Goal: Task Accomplishment & Management: Use online tool/utility

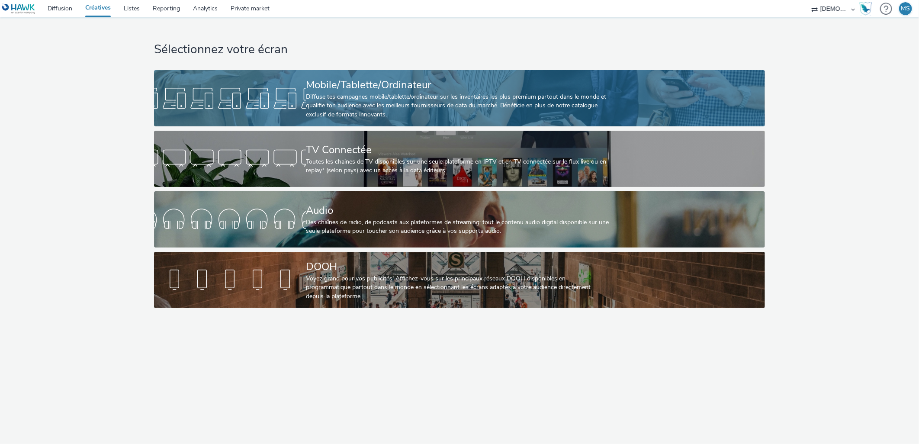
click at [431, 106] on div "Diffuse tes campagnes mobile/tablette/ordinateur sur les inventaires les plus p…" at bounding box center [458, 106] width 304 height 26
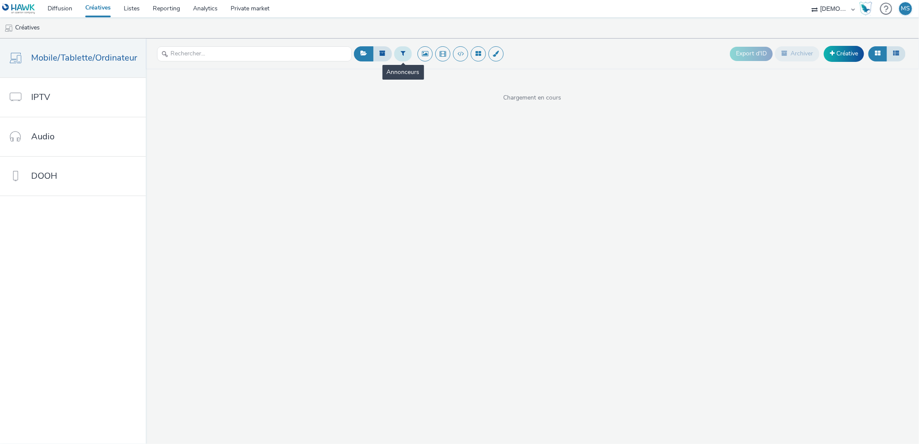
click at [401, 56] on icon at bounding box center [403, 53] width 5 height 6
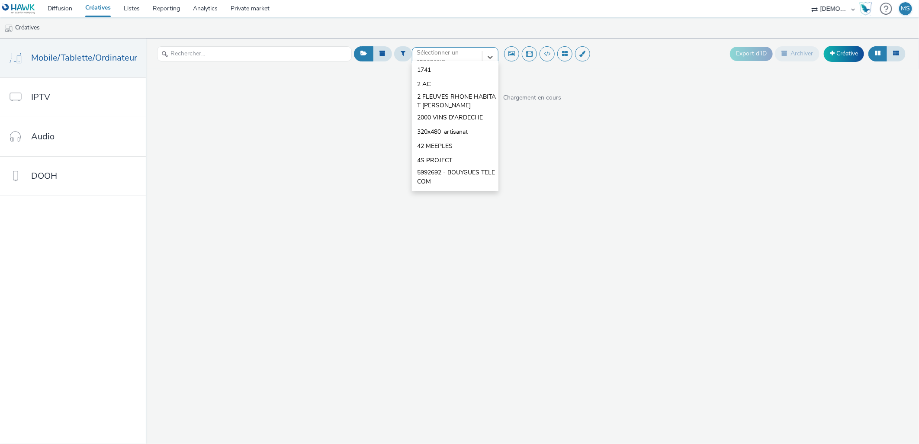
click at [446, 52] on div at bounding box center [447, 57] width 61 height 10
type input "DROMED"
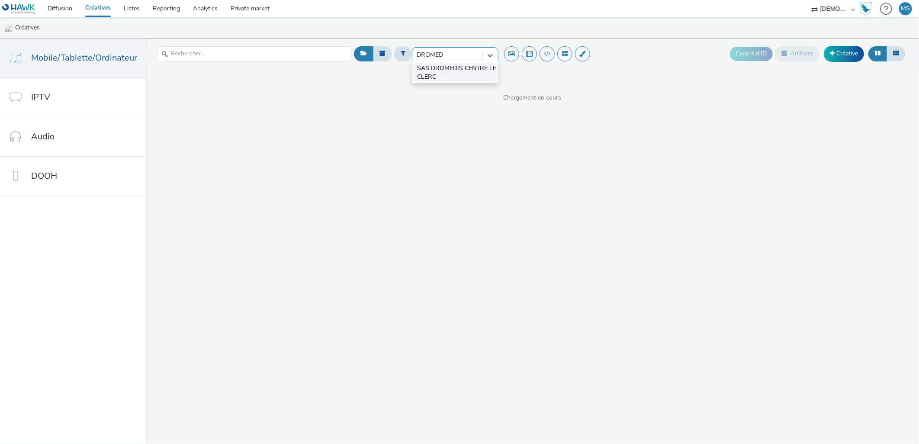
click at [463, 66] on span "SAS DROMEDIS CENTRE LECLERC" at bounding box center [457, 73] width 81 height 18
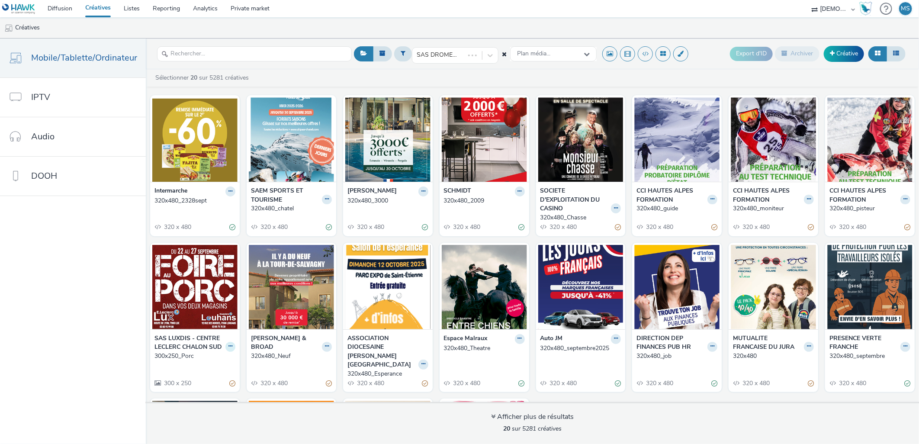
click at [228, 346] on icon at bounding box center [230, 345] width 4 height 5
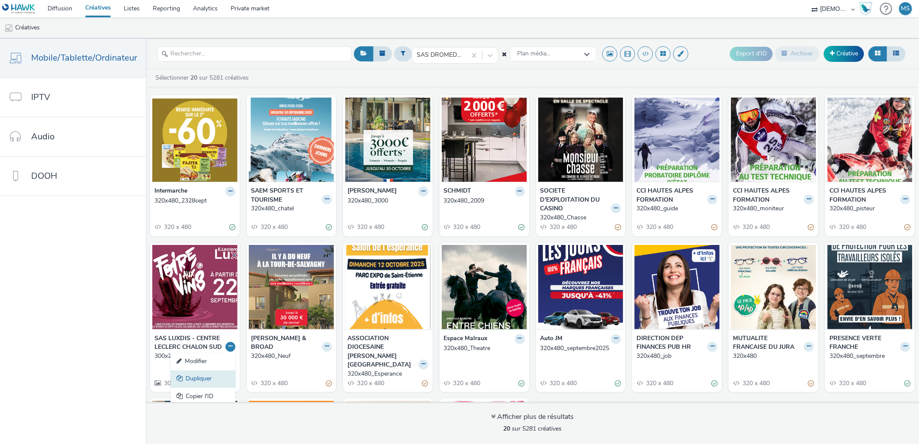
click at [198, 381] on link "Dupliquer" at bounding box center [202, 378] width 65 height 17
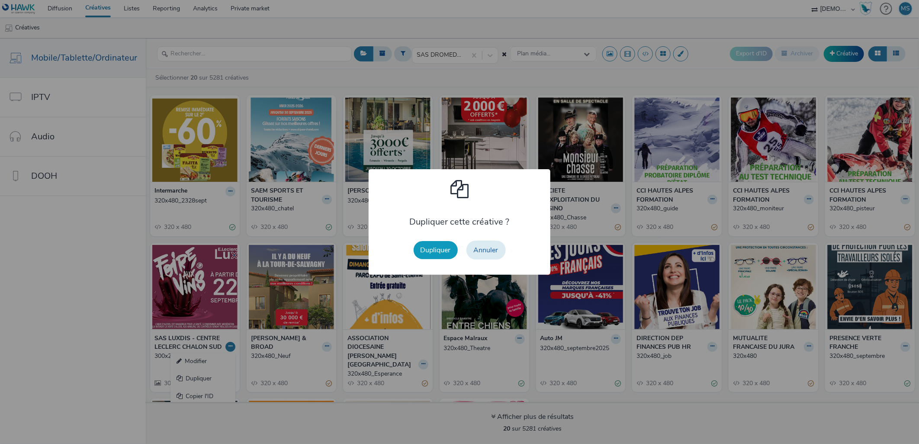
click at [439, 251] on button "Dupliquer" at bounding box center [435, 250] width 44 height 18
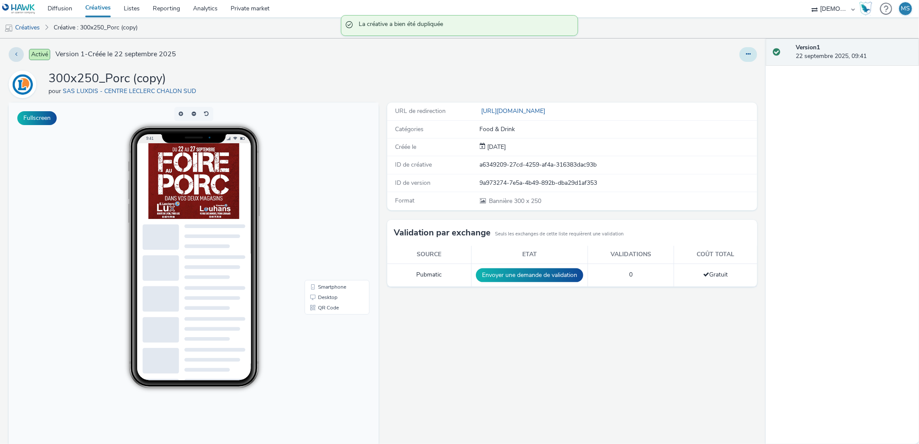
click at [746, 53] on icon at bounding box center [748, 54] width 5 height 6
click at [724, 67] on link "Modifier" at bounding box center [724, 71] width 65 height 17
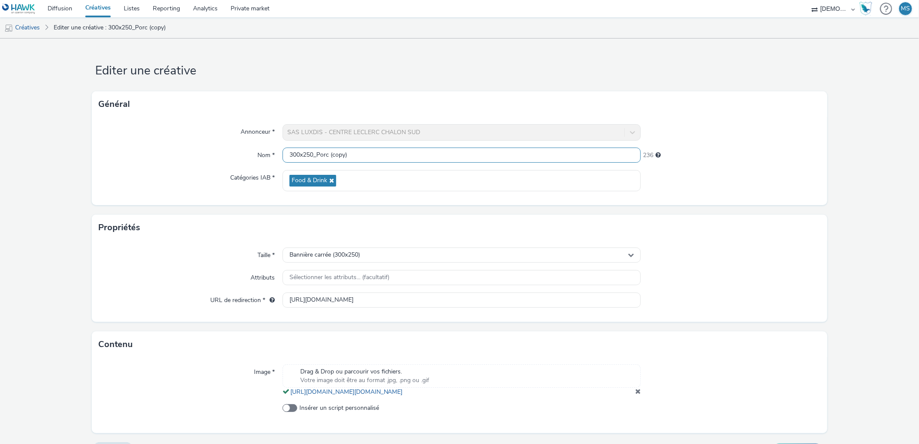
drag, startPoint x: 404, startPoint y: 151, endPoint x: 317, endPoint y: 152, distance: 87.8
click at [317, 152] on input "300x250_Porc (copy)" at bounding box center [461, 154] width 359 height 15
type input "300x250_SEPT25"
click at [122, 129] on div "Annonceur *" at bounding box center [190, 132] width 183 height 16
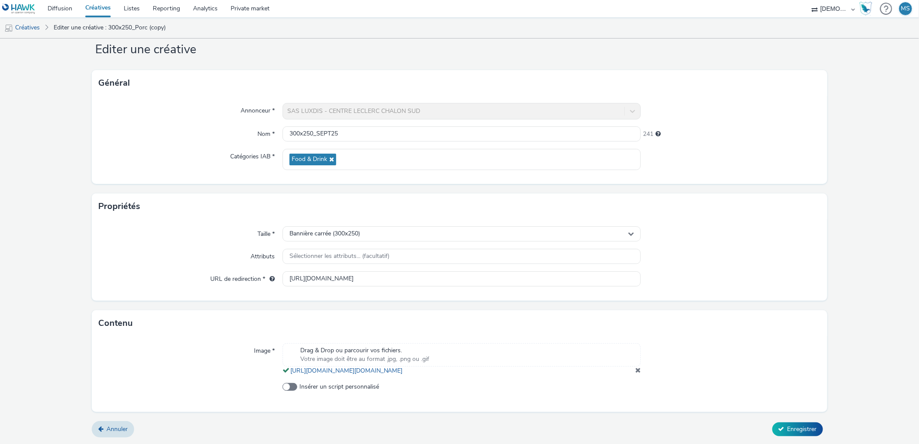
click at [629, 371] on div "Drag & Drop ou parcourir vos fichiers. Votre image doit être au format .jpg, .p…" at bounding box center [461, 359] width 359 height 32
click at [635, 370] on span at bounding box center [638, 369] width 6 height 7
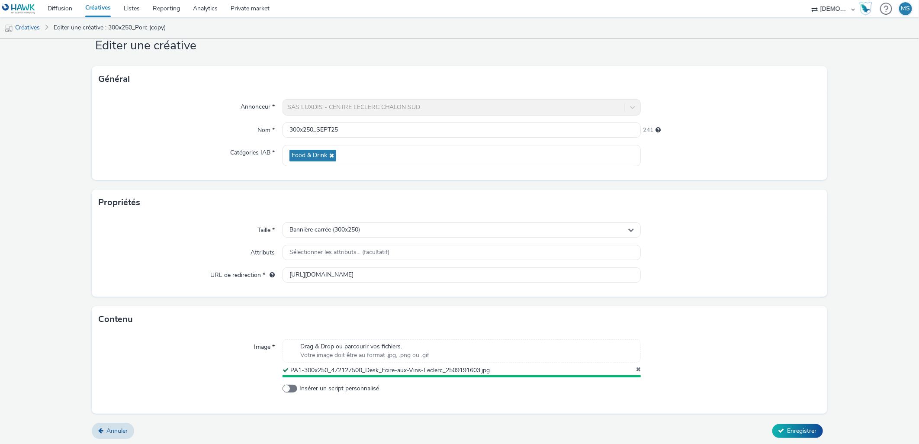
scroll to position [23, 0]
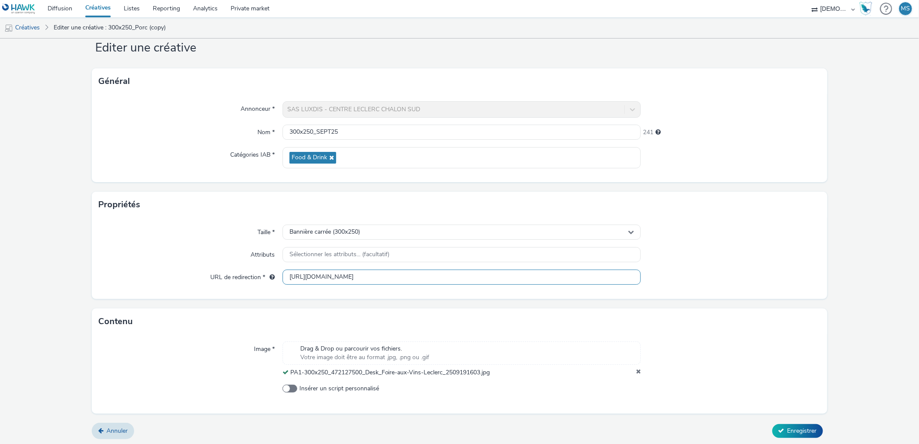
click at [362, 276] on input "https://www.facebook.com/E.LeclercLux/" at bounding box center [461, 276] width 359 height 15
paste input "e.leclerc/cat/foire-aux-vins?utm_source=LDL&utm_campaign=472127300&utm_medium=P…"
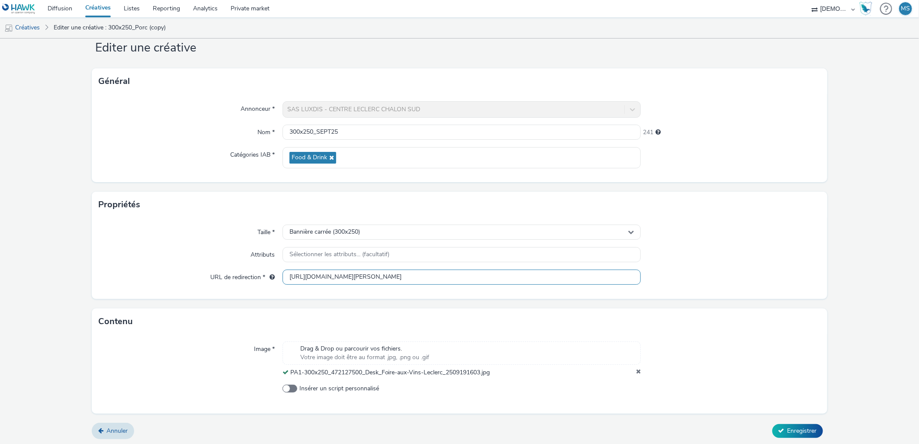
type input "https://www.e.leclerc/cat/foire-aux-vins?utm_source=LDL&utm_campaign=472127300&…"
click at [818, 237] on div "Taille * Bannière carrée (300x250) Attributs Sélectionner les attributs... (fac…" at bounding box center [459, 258] width 735 height 81
click at [802, 424] on button "Enregistrer" at bounding box center [797, 431] width 51 height 14
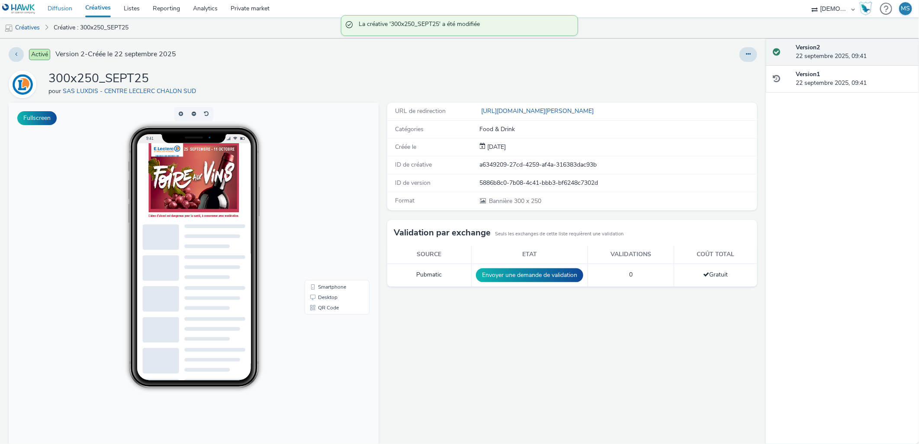
click at [66, 5] on link "Diffusion" at bounding box center [60, 8] width 38 height 17
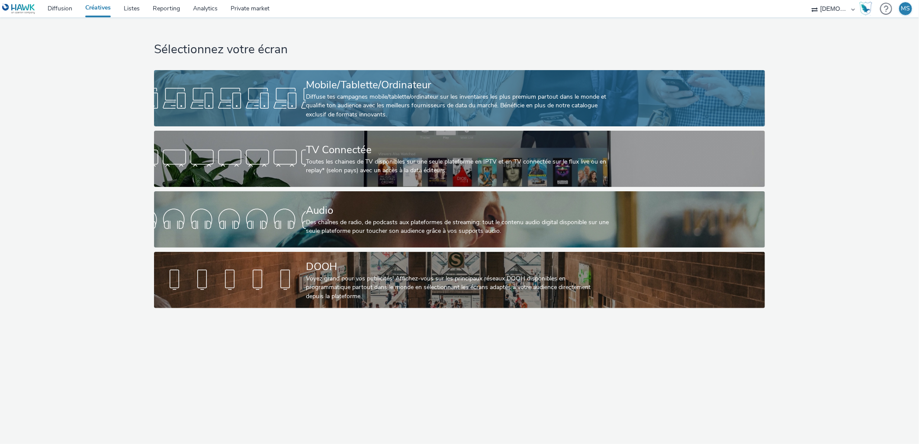
click at [335, 89] on div "Mobile/Tablette/Ordinateur" at bounding box center [458, 84] width 304 height 15
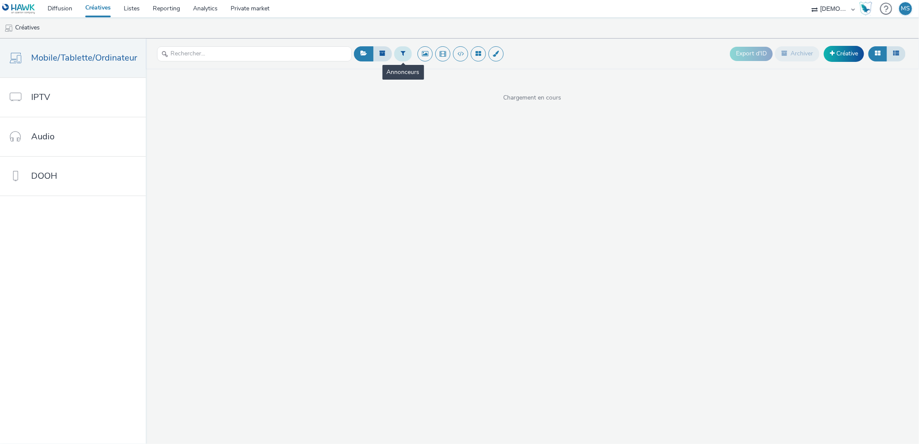
click at [399, 58] on button at bounding box center [403, 53] width 18 height 15
click at [424, 53] on div at bounding box center [447, 57] width 61 height 10
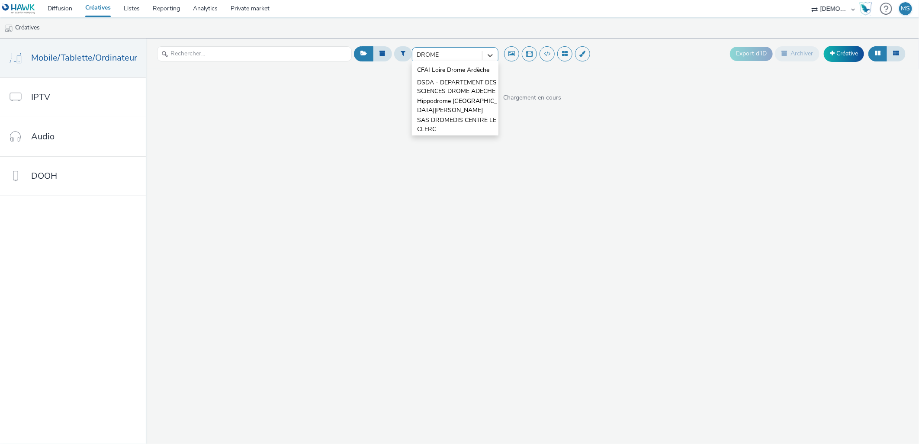
type input "DROMED"
click at [455, 73] on span "SAS DROMEDIS CENTRE LECLERC" at bounding box center [457, 73] width 81 height 18
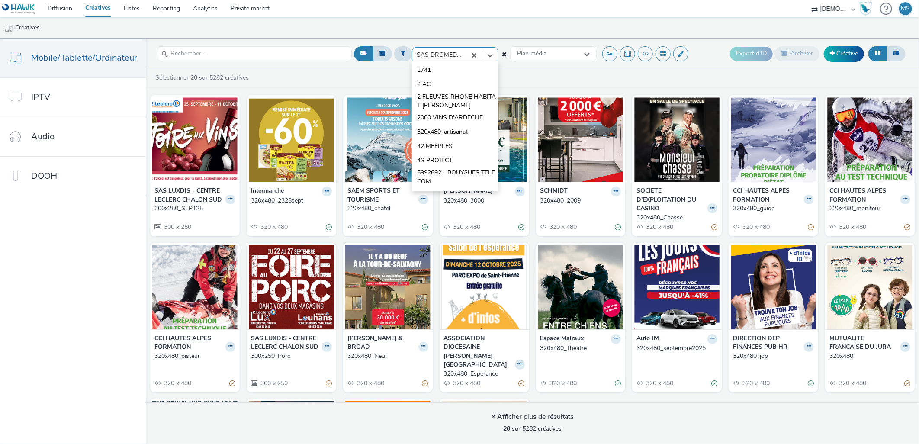
click at [439, 53] on div at bounding box center [439, 55] width 45 height 10
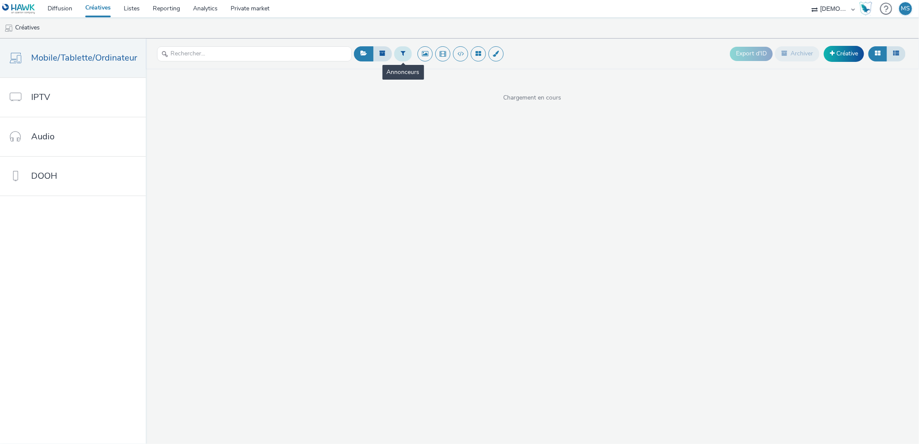
click at [401, 50] on icon at bounding box center [403, 53] width 5 height 6
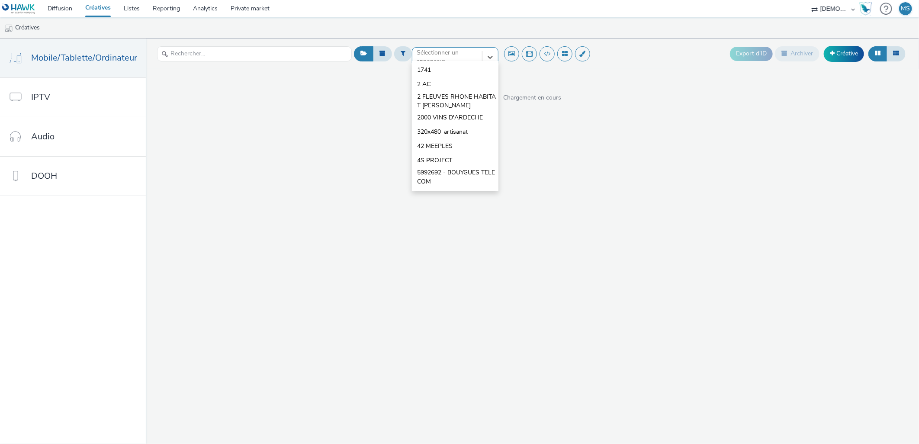
click at [464, 54] on div at bounding box center [447, 57] width 61 height 10
type input "SAS DR"
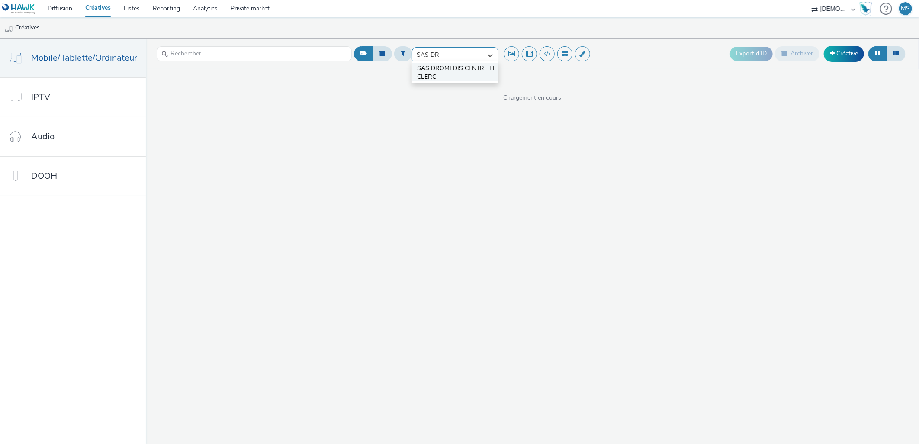
click at [449, 70] on span "SAS DROMEDIS CENTRE LECLERC" at bounding box center [457, 73] width 81 height 18
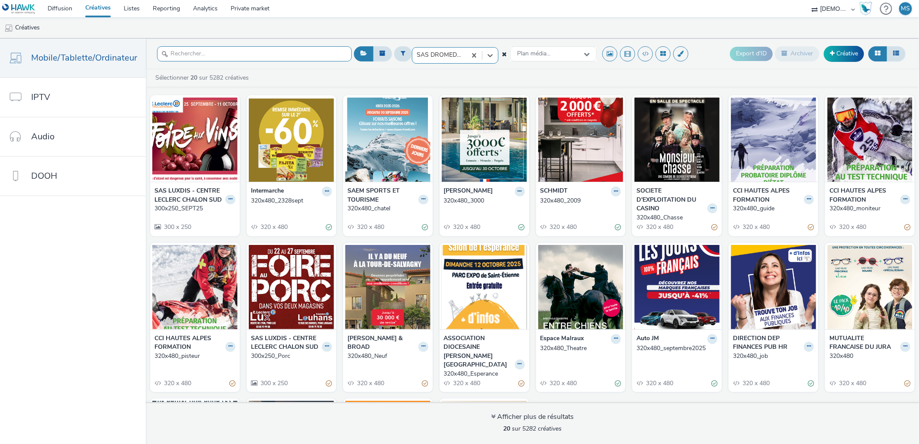
click at [274, 48] on input "text" at bounding box center [254, 53] width 195 height 15
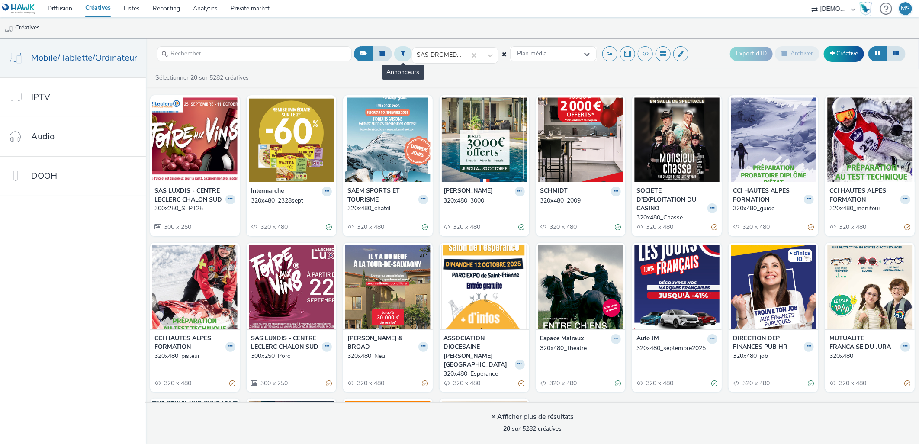
click at [407, 51] on button at bounding box center [403, 53] width 18 height 15
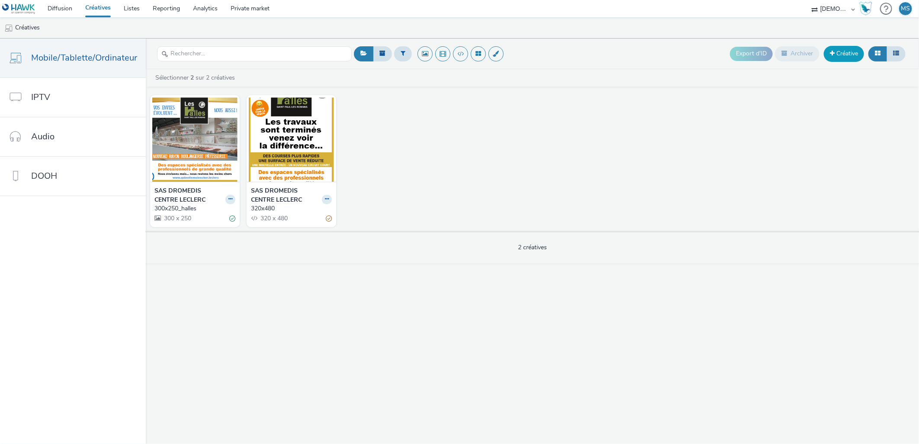
click at [840, 58] on link "Créative" at bounding box center [843, 54] width 40 height 16
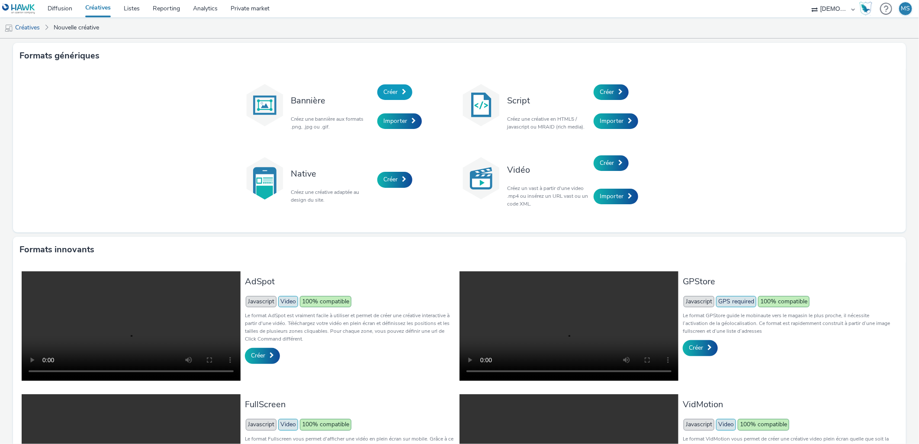
click at [391, 93] on span "Créer" at bounding box center [390, 92] width 14 height 8
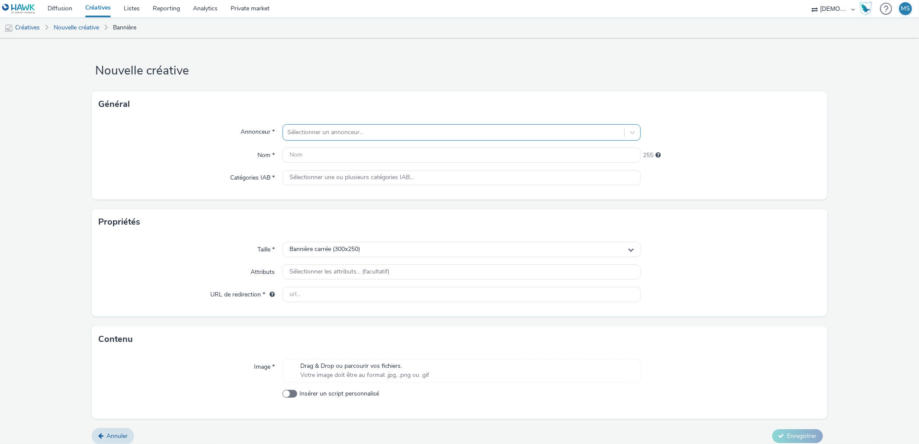
click at [355, 133] on div at bounding box center [453, 132] width 333 height 10
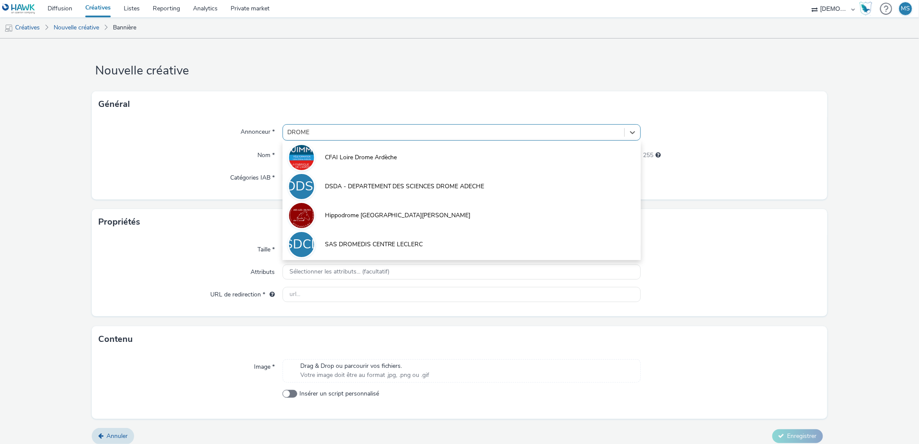
type input "DROMED"
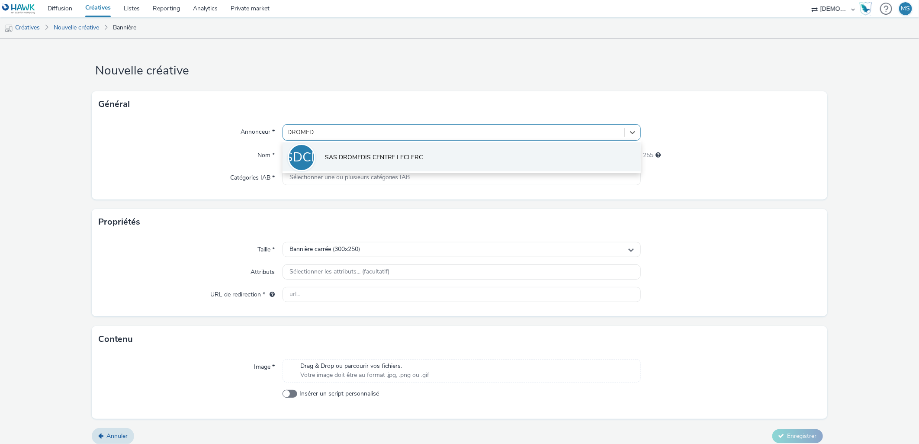
click at [355, 153] on span "SAS DROMEDIS CENTRE LECLERC" at bounding box center [374, 157] width 98 height 9
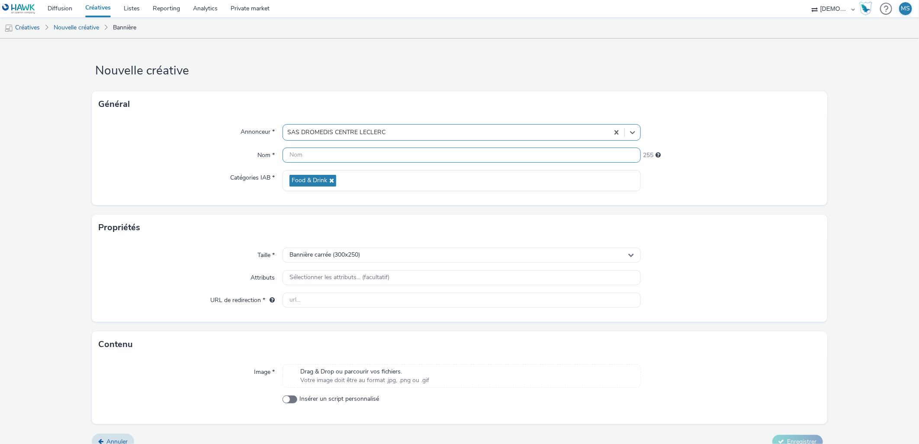
click at [344, 156] on input "text" at bounding box center [461, 154] width 359 height 15
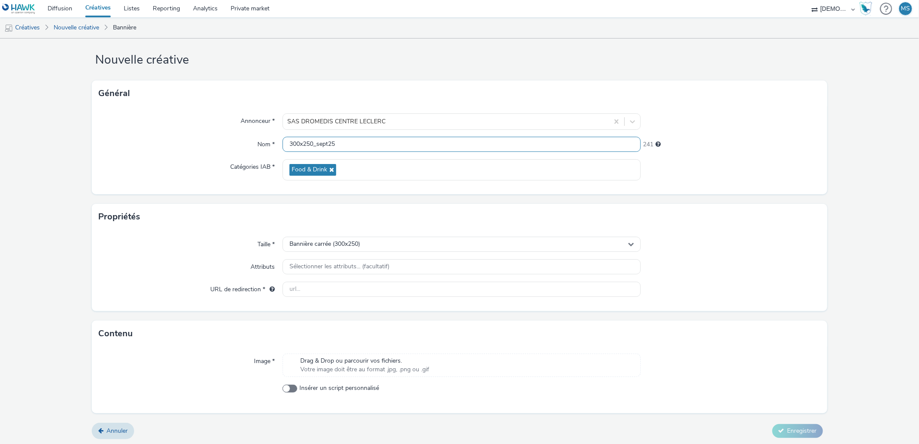
type input "300x250_sept25"
click at [327, 286] on input "text" at bounding box center [461, 289] width 359 height 15
paste input "https://www.e.leclerc/cat/foire-aux-vins?utm_source=LDL&utm_campaign=472127300&…"
type input "https://www.e.leclerc/cat/foire-aux-vins?utm_source=LDL&utm_campaign=472127300&…"
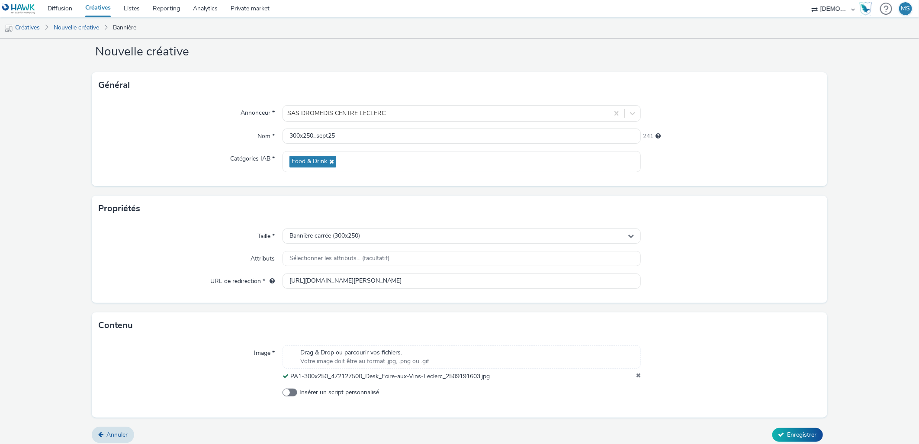
scroll to position [23, 0]
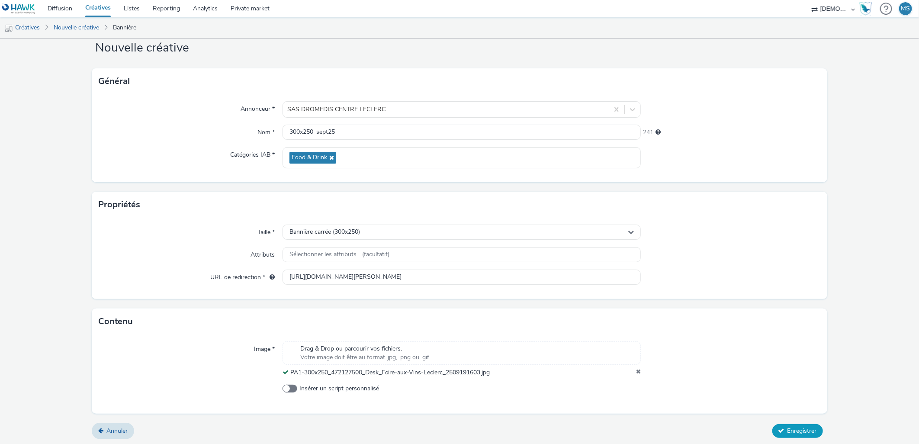
click at [802, 430] on span "Enregistrer" at bounding box center [801, 430] width 29 height 8
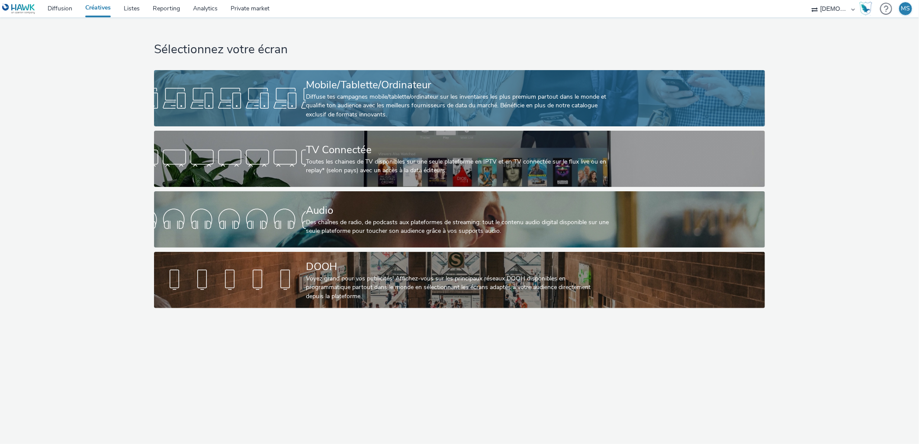
click at [321, 103] on div "Diffuse tes campagnes mobile/tablette/ordinateur sur les inventaires les plus p…" at bounding box center [458, 106] width 304 height 26
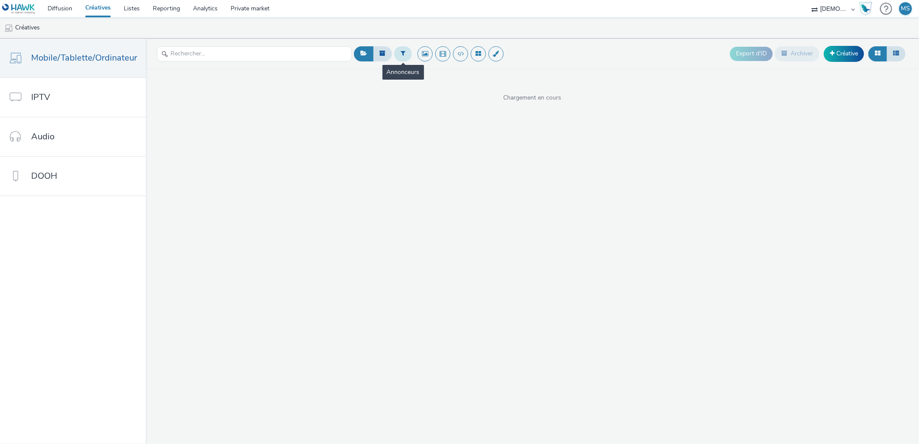
click at [398, 58] on button at bounding box center [403, 53] width 18 height 15
click at [443, 61] on div "Sélectionner un annonceur..." at bounding box center [455, 54] width 87 height 14
type input "[PERSON_NAME] fi"
click at [470, 72] on li "Leclerc Firminy" at bounding box center [455, 70] width 87 height 14
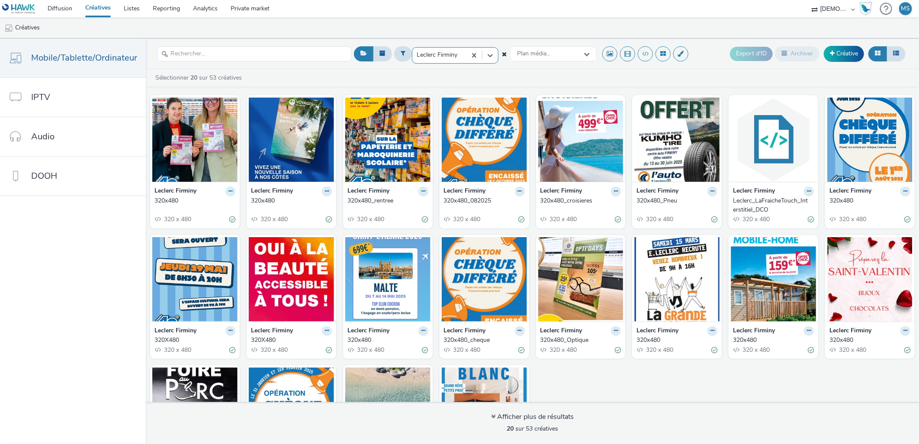
click at [228, 192] on icon at bounding box center [230, 191] width 4 height 5
click at [202, 223] on link "Dupliquer" at bounding box center [202, 223] width 65 height 17
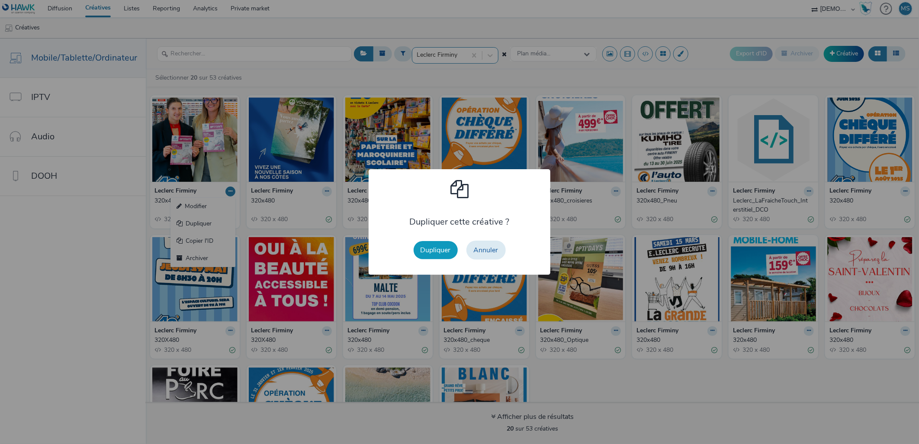
click at [427, 251] on button "Dupliquer" at bounding box center [435, 250] width 44 height 18
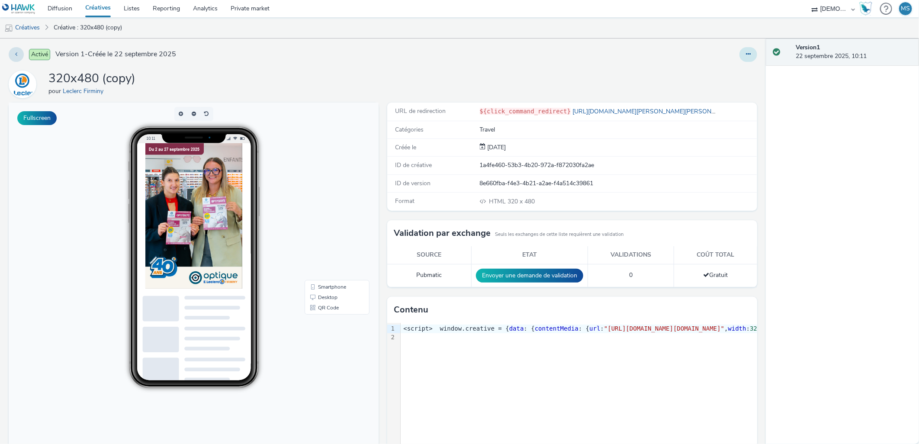
click at [746, 51] on icon at bounding box center [748, 54] width 5 height 6
click at [733, 65] on link "Modifier" at bounding box center [724, 71] width 65 height 17
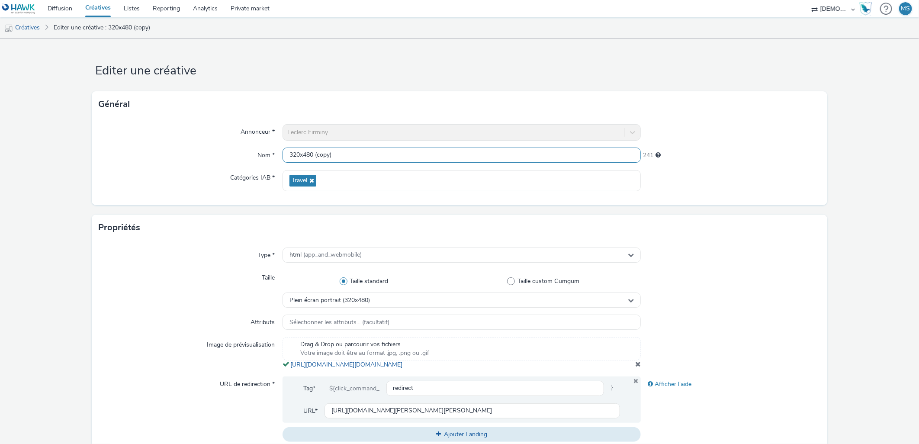
scroll to position [0, 0]
drag, startPoint x: 351, startPoint y: 152, endPoint x: 311, endPoint y: 156, distance: 40.9
click at [311, 156] on input "320x480 (copy)" at bounding box center [461, 154] width 359 height 15
type input "320x480_anniversaire"
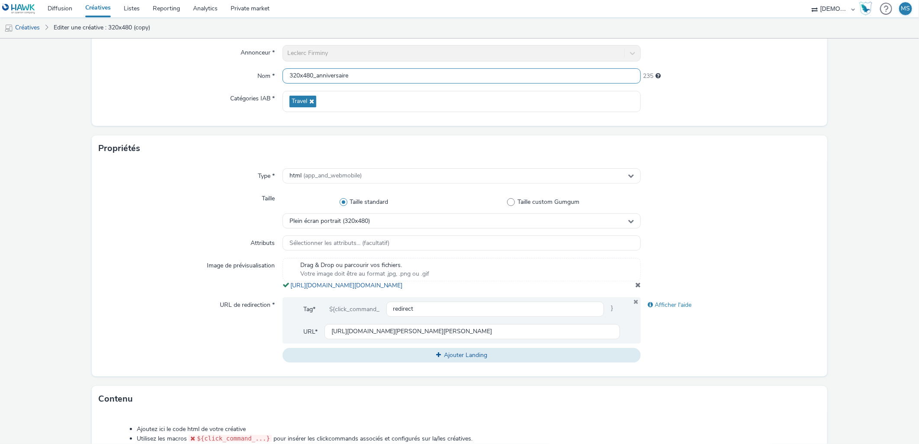
scroll to position [96, 0]
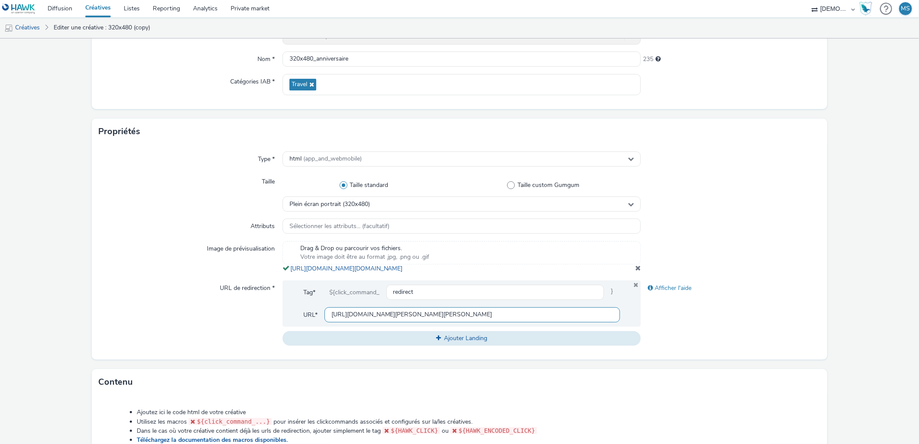
click at [373, 322] on input "[URL][DOMAIN_NAME][PERSON_NAME][PERSON_NAME]" at bounding box center [472, 314] width 296 height 15
click at [373, 321] on input "[URL][DOMAIN_NAME][PERSON_NAME][PERSON_NAME]" at bounding box center [472, 314] width 296 height 15
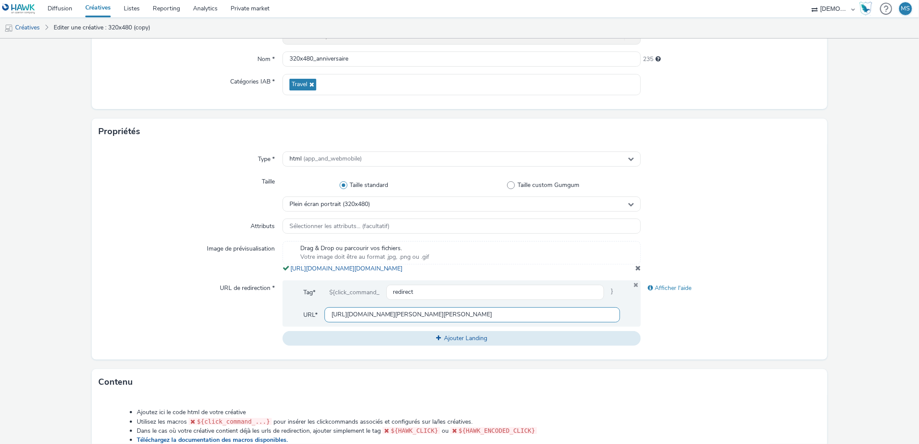
paste input "70788"
type input "[URL][DOMAIN_NAME][PERSON_NAME][PERSON_NAME]"
click at [641, 273] on div at bounding box center [730, 257] width 179 height 32
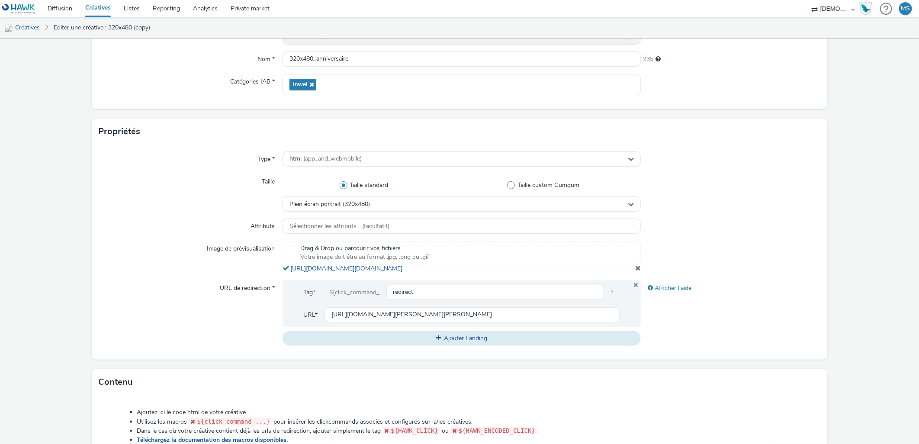
click at [635, 271] on span at bounding box center [638, 267] width 6 height 7
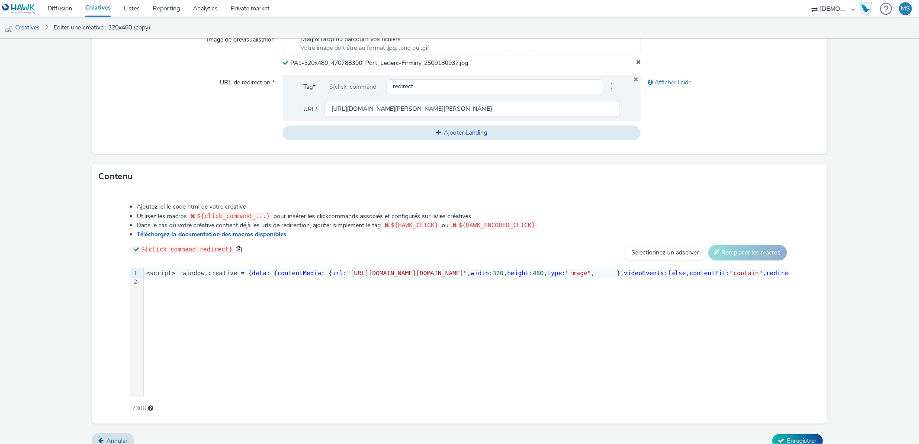
scroll to position [314, 0]
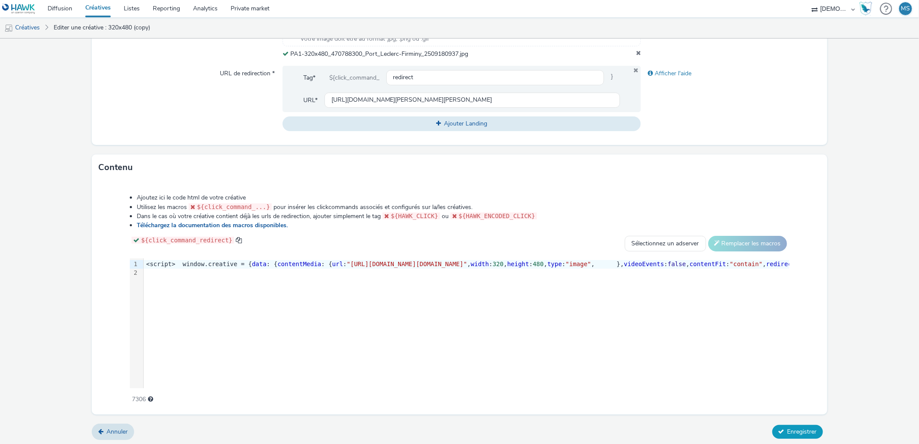
click at [798, 433] on span "Enregistrer" at bounding box center [801, 431] width 29 height 8
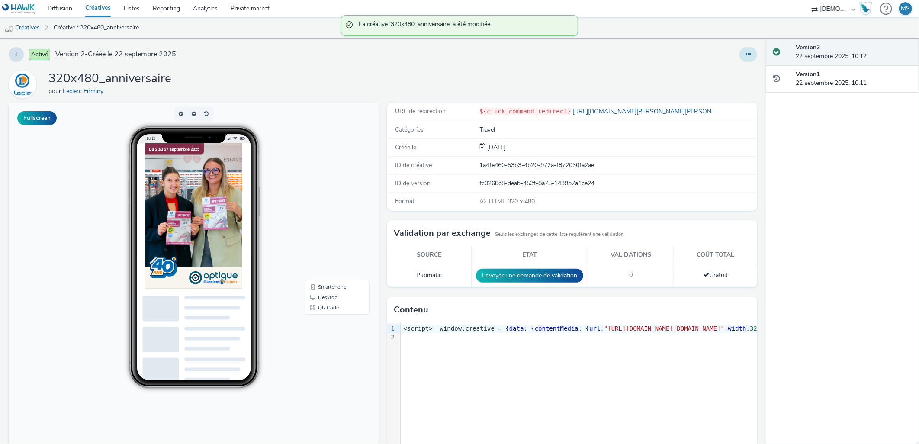
click at [745, 56] on button at bounding box center [748, 54] width 18 height 15
click at [742, 70] on link "Modifier" at bounding box center [724, 71] width 65 height 17
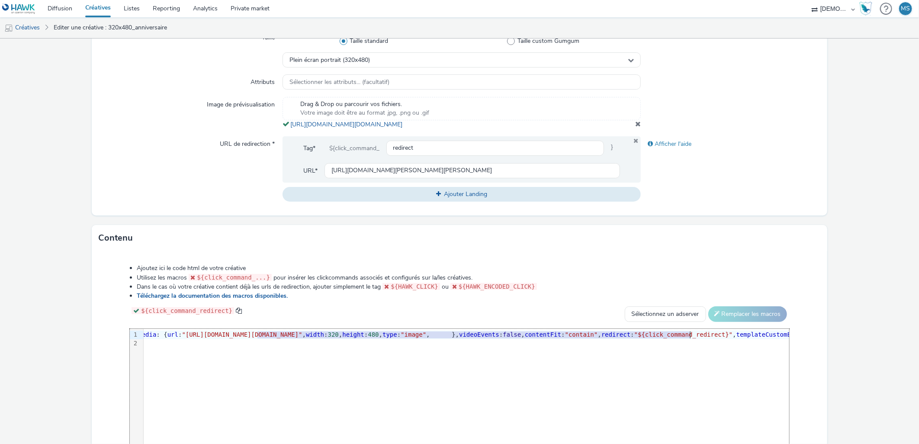
scroll to position [0, 171]
drag, startPoint x: 420, startPoint y: 340, endPoint x: 779, endPoint y: 342, distance: 358.1
click at [295, 338] on span ""[URL][DOMAIN_NAME][DOMAIN_NAME]"" at bounding box center [235, 334] width 120 height 7
click at [881, 197] on form "Editer une créative Général Annonceur * [PERSON_NAME] Firminy Nom * 320x480_ann…" at bounding box center [459, 157] width 919 height 718
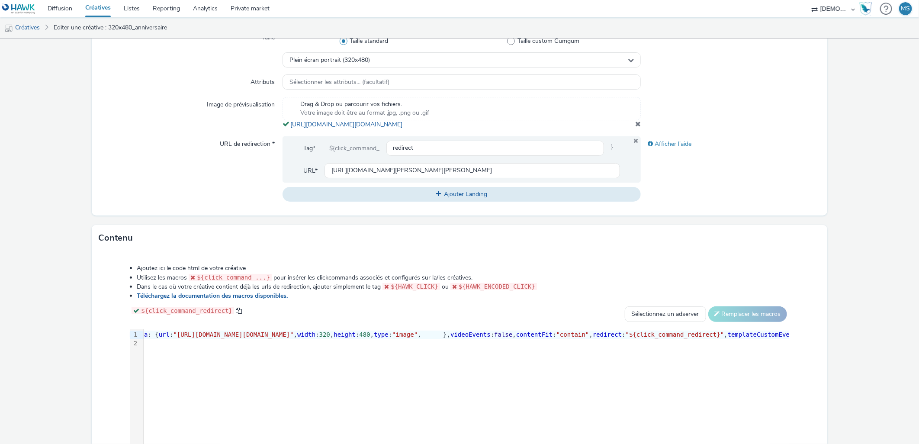
scroll to position [319, 0]
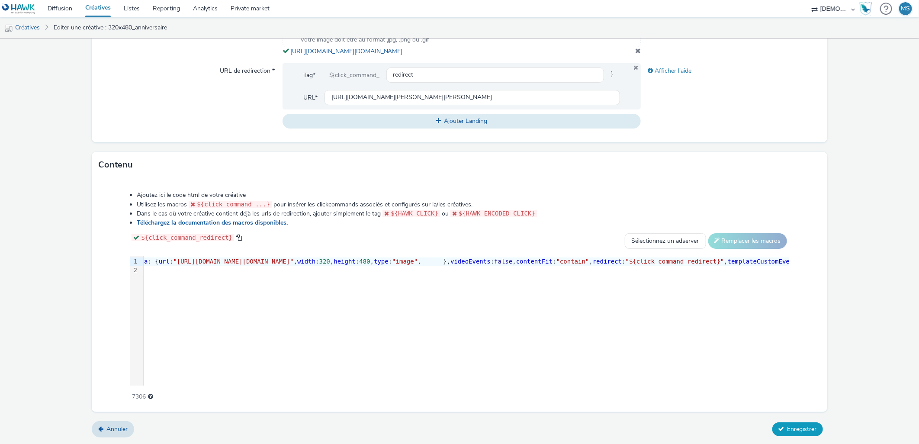
click at [804, 431] on span "Enregistrer" at bounding box center [801, 429] width 29 height 8
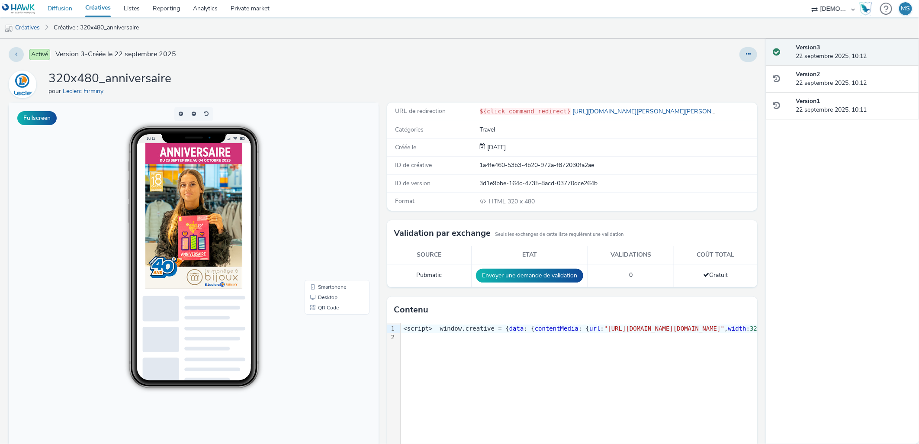
click at [54, 6] on link "Diffusion" at bounding box center [60, 8] width 38 height 17
